Goal: Find specific page/section: Find specific page/section

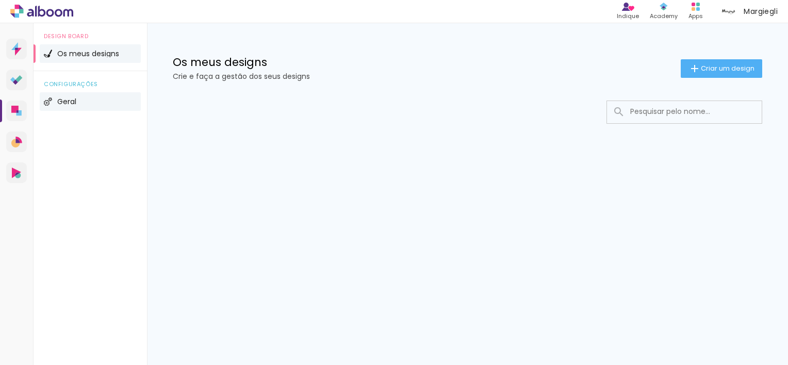
click at [58, 101] on span "Geral" at bounding box center [66, 101] width 19 height 7
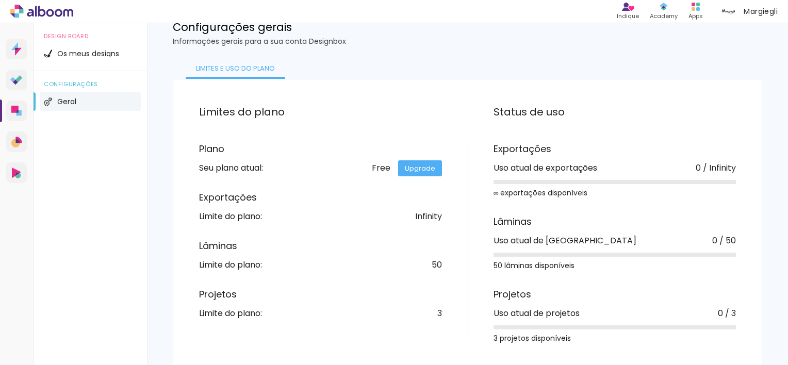
scroll to position [38, 0]
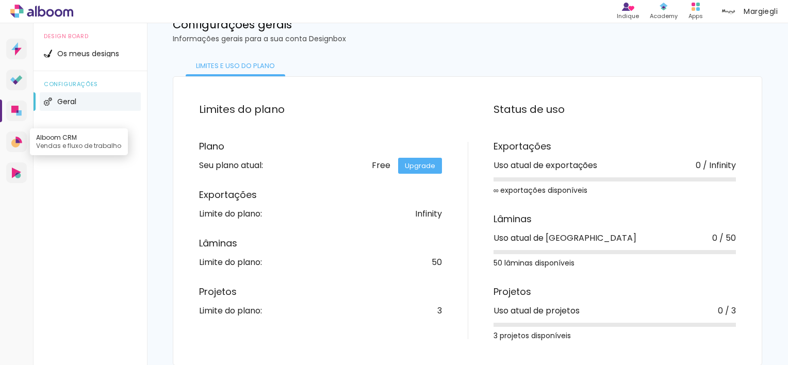
click at [17, 143] on icon at bounding box center [15, 143] width 9 height 9
click at [11, 176] on link "Alboom AR Realidade Aumentada" at bounding box center [16, 172] width 21 height 21
